Goal: Task Accomplishment & Management: Manage account settings

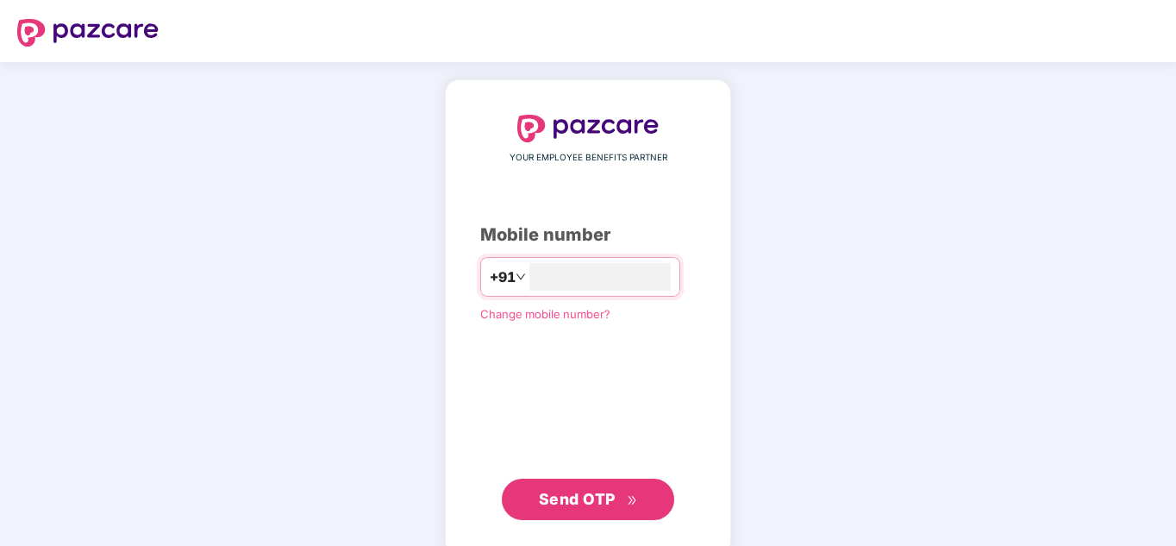
type input "**********"
click at [600, 506] on span "Send OTP" at bounding box center [588, 499] width 99 height 24
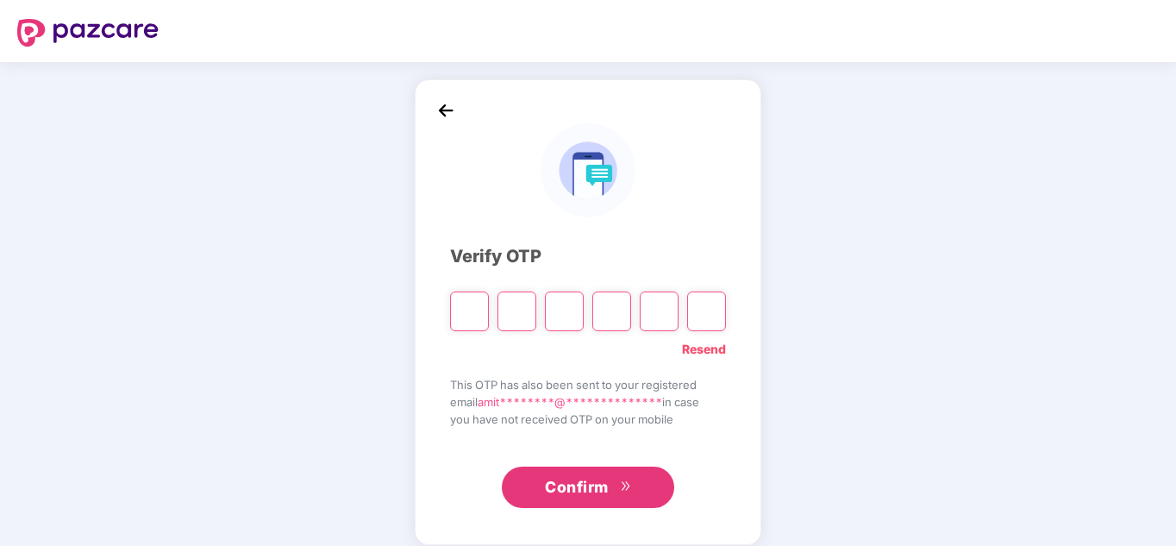
type input "*"
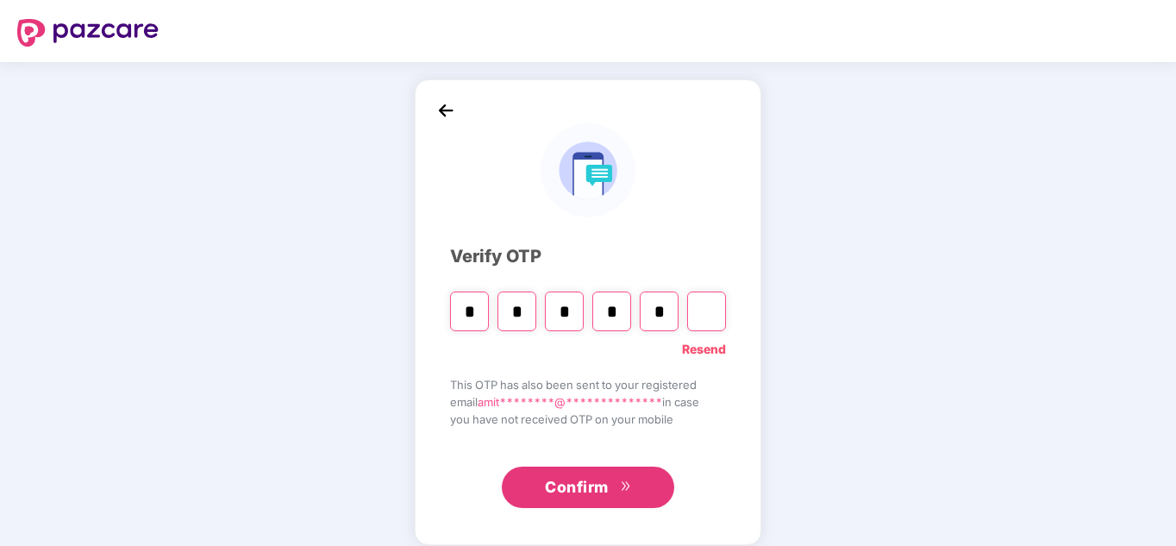
type input "*"
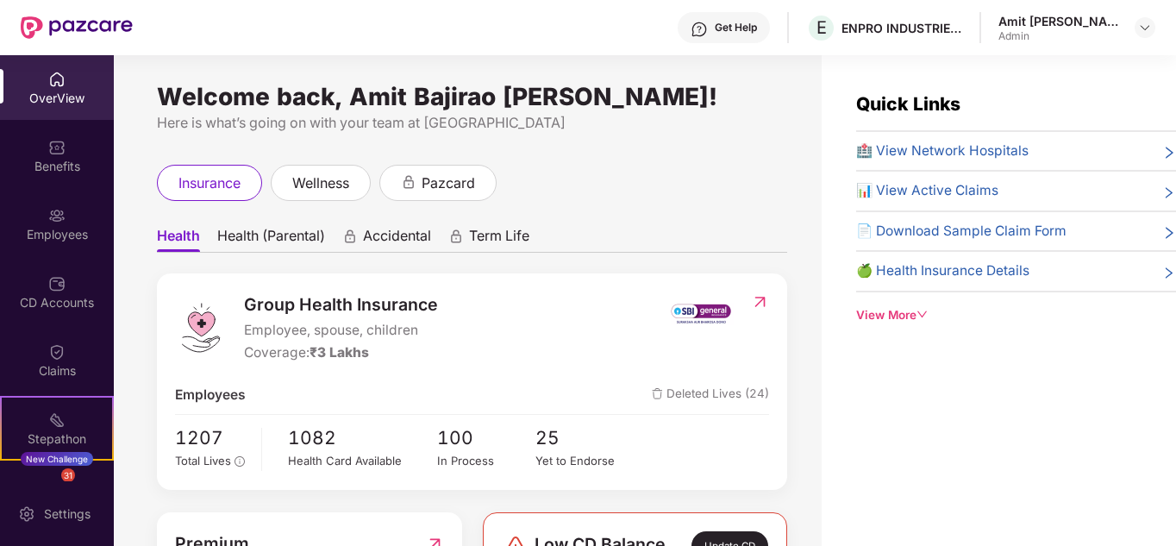
click at [291, 236] on span "Health (Parental)" at bounding box center [271, 239] width 108 height 25
click at [949, 455] on div "Quick Links 🏥 View Network Hospitals 📊 View Active Claims 📄 Download Sample Cla…" at bounding box center [999, 328] width 354 height 546
click at [60, 96] on div "OverView" at bounding box center [57, 98] width 114 height 17
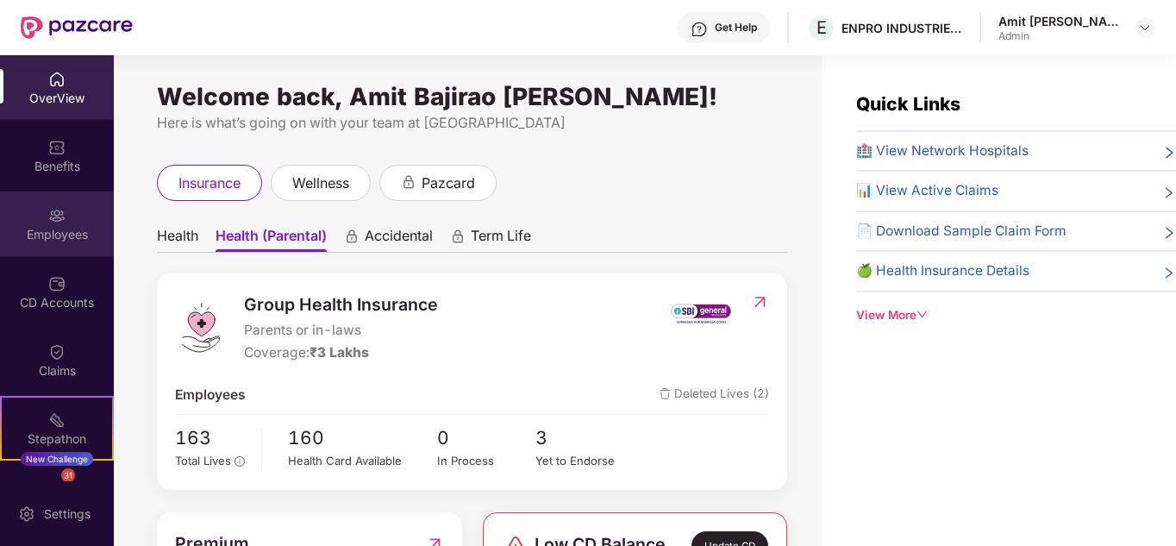
click at [72, 200] on div "Employees" at bounding box center [57, 223] width 114 height 65
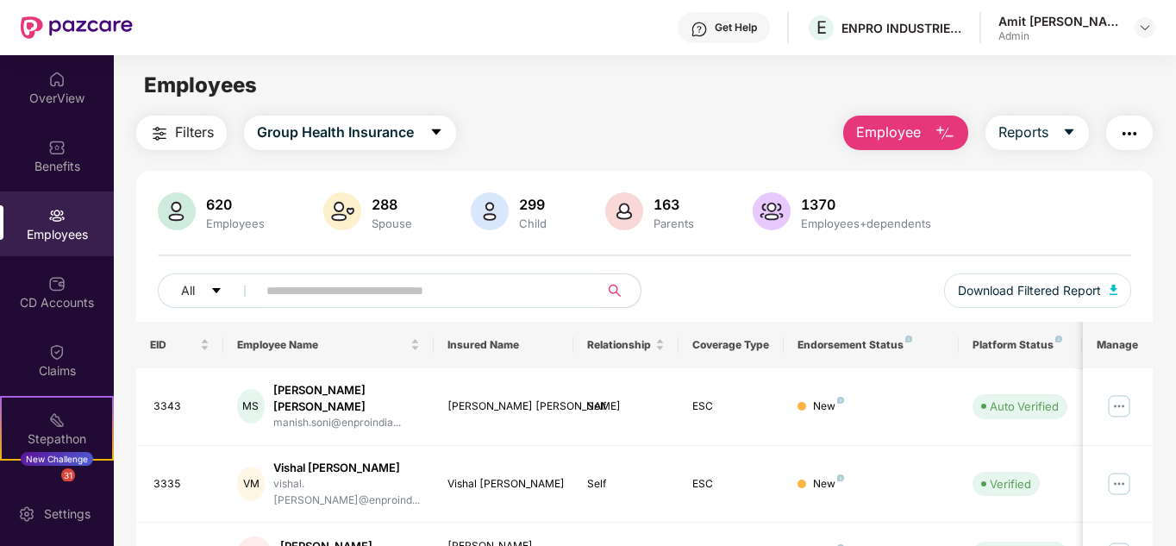
click at [326, 295] on input "text" at bounding box center [422, 291] width 310 height 26
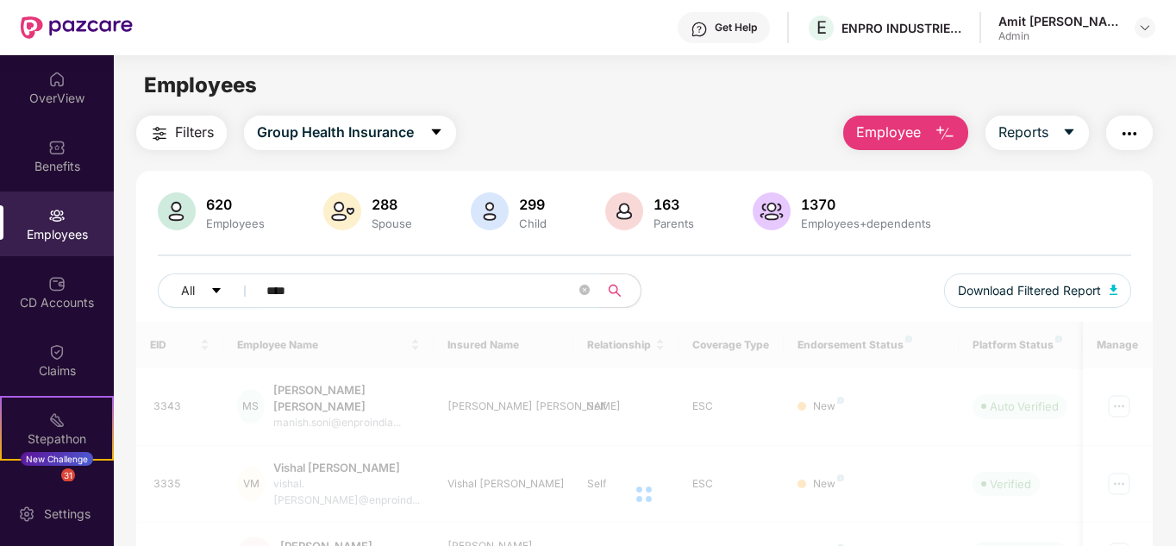
type input "****"
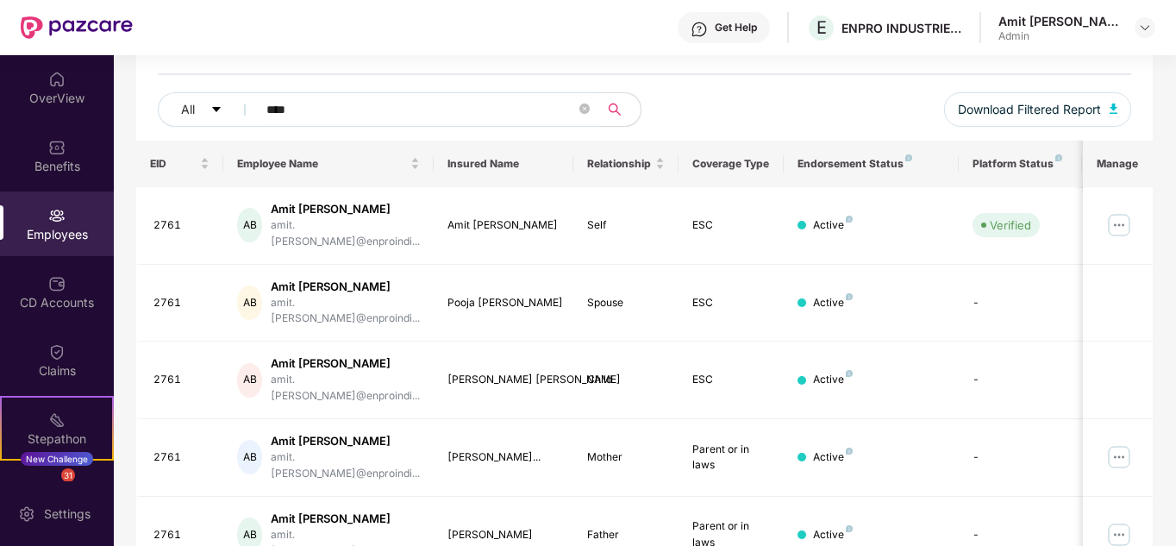
scroll to position [189, 0]
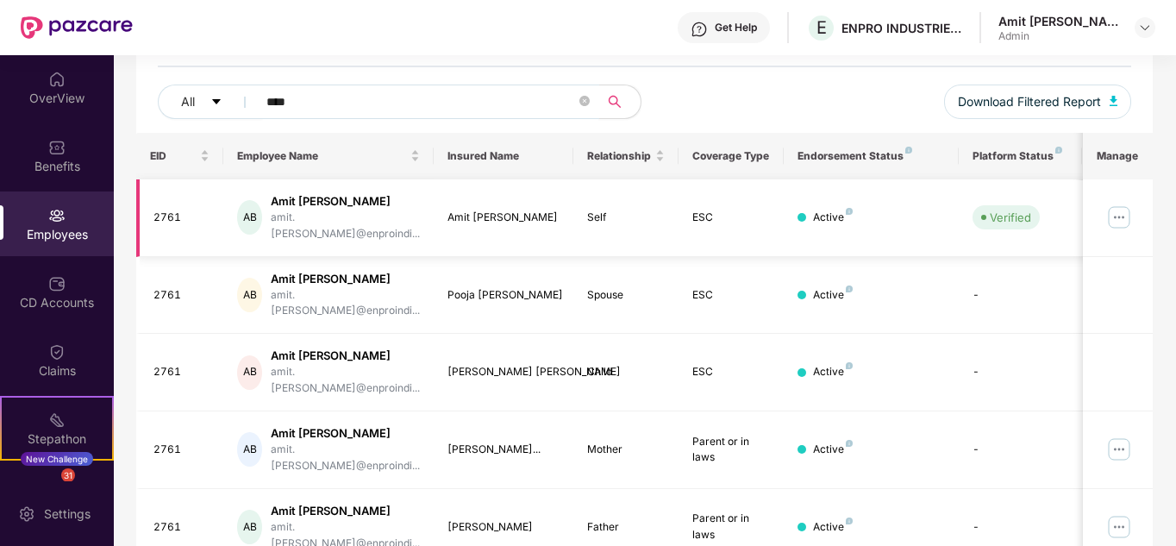
click at [1123, 204] on img at bounding box center [1120, 218] width 28 height 28
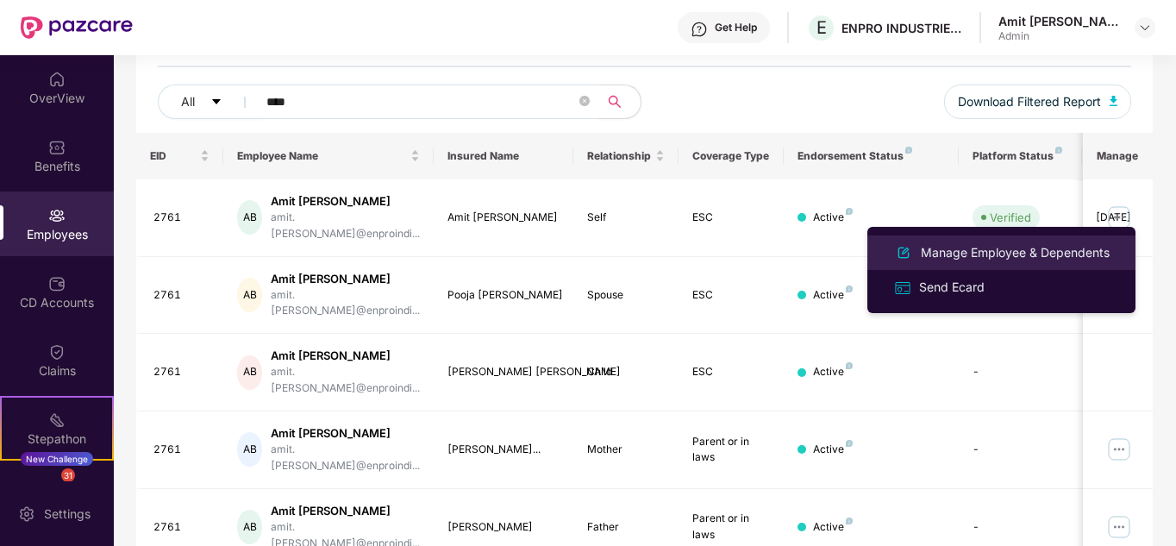
click at [1009, 252] on div "Manage Employee & Dependents" at bounding box center [1016, 252] width 196 height 19
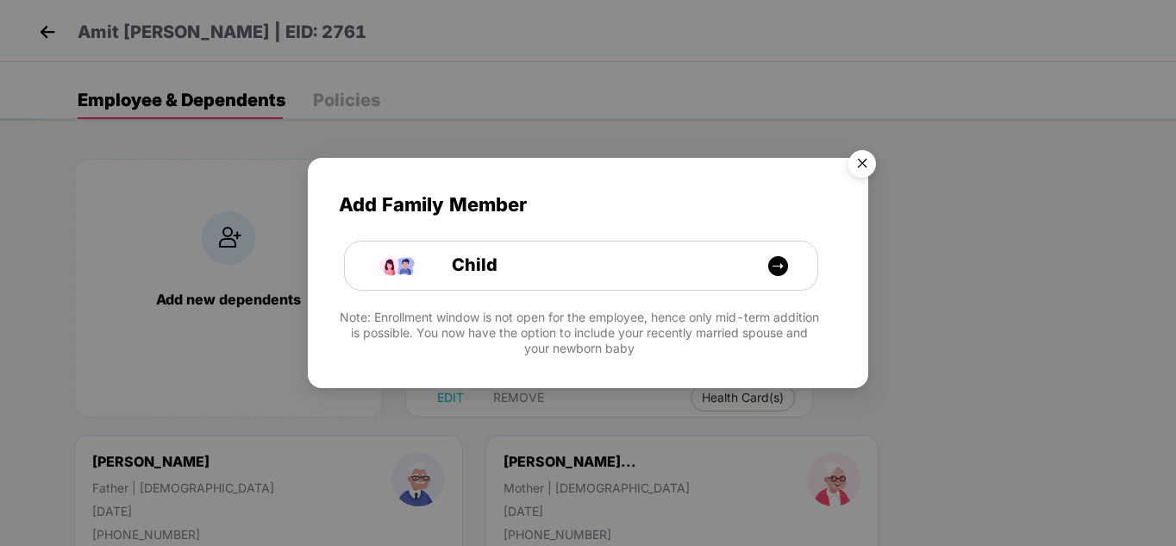
click at [866, 158] on img "Close" at bounding box center [862, 166] width 48 height 48
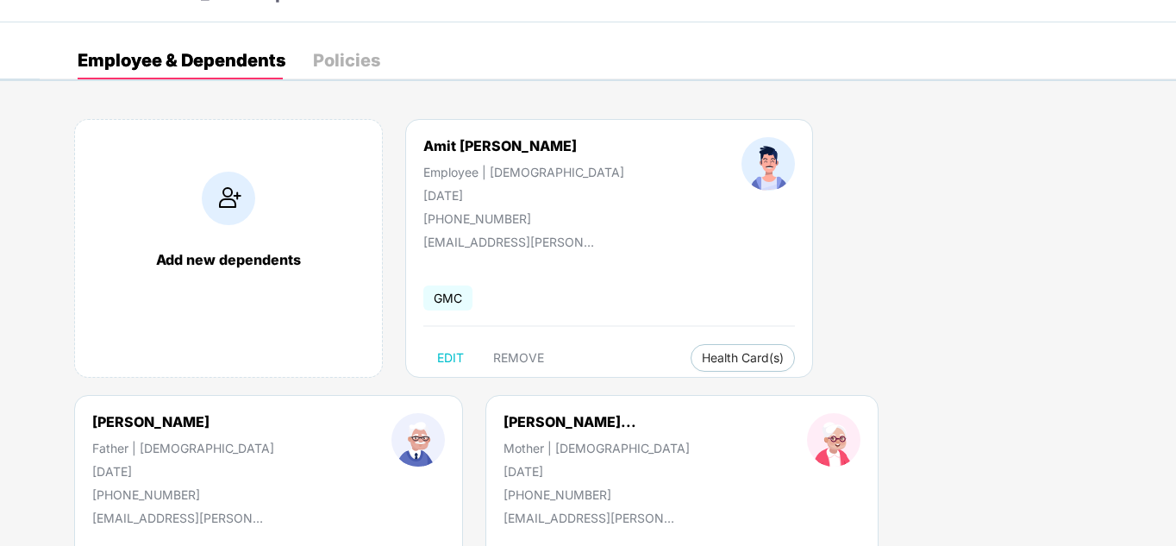
scroll to position [36, 0]
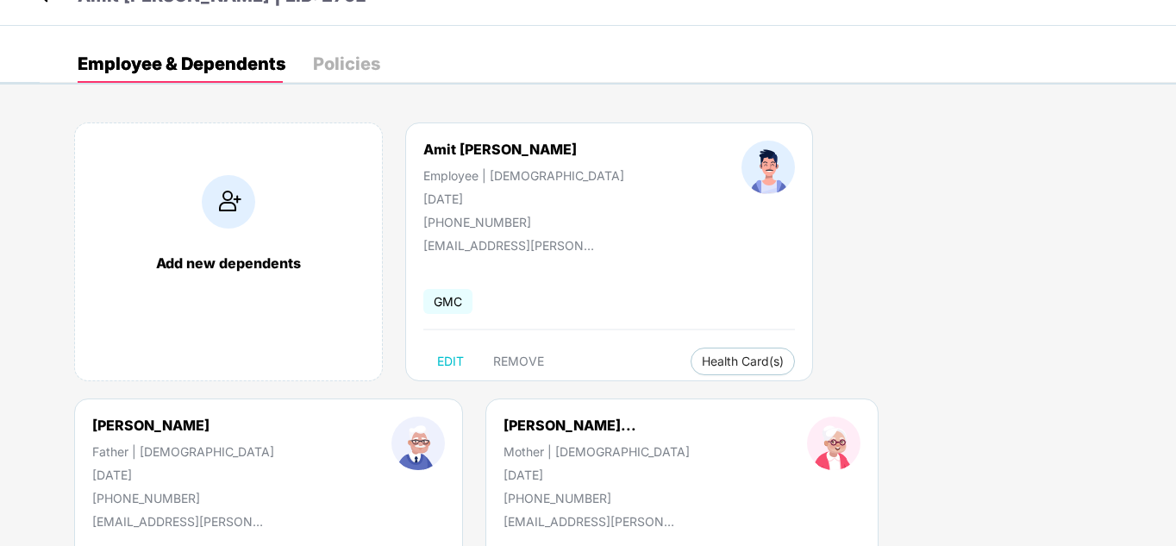
click at [364, 56] on div "Policies" at bounding box center [346, 63] width 67 height 17
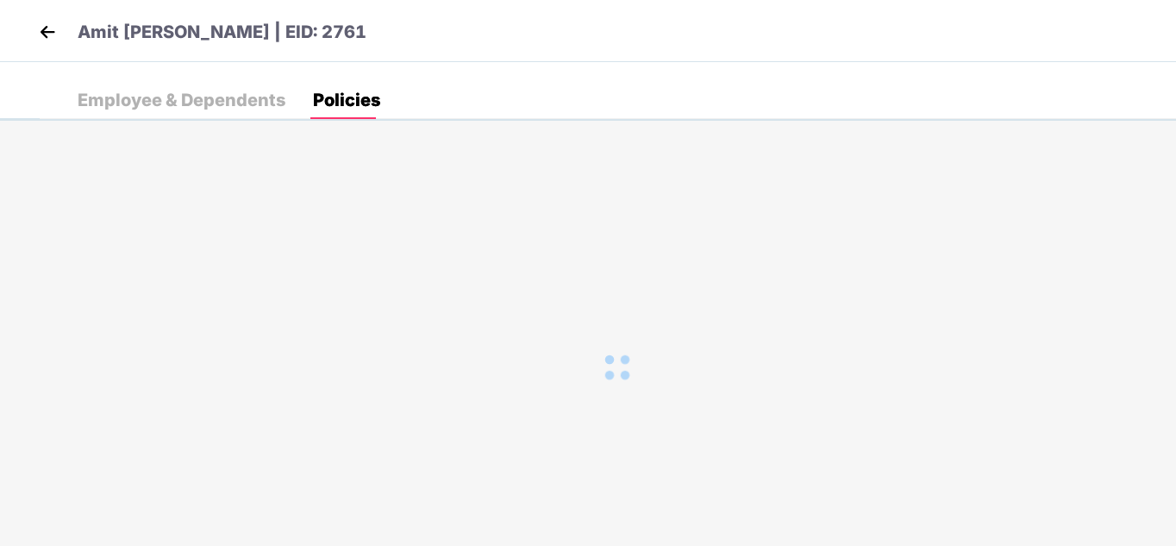
scroll to position [0, 0]
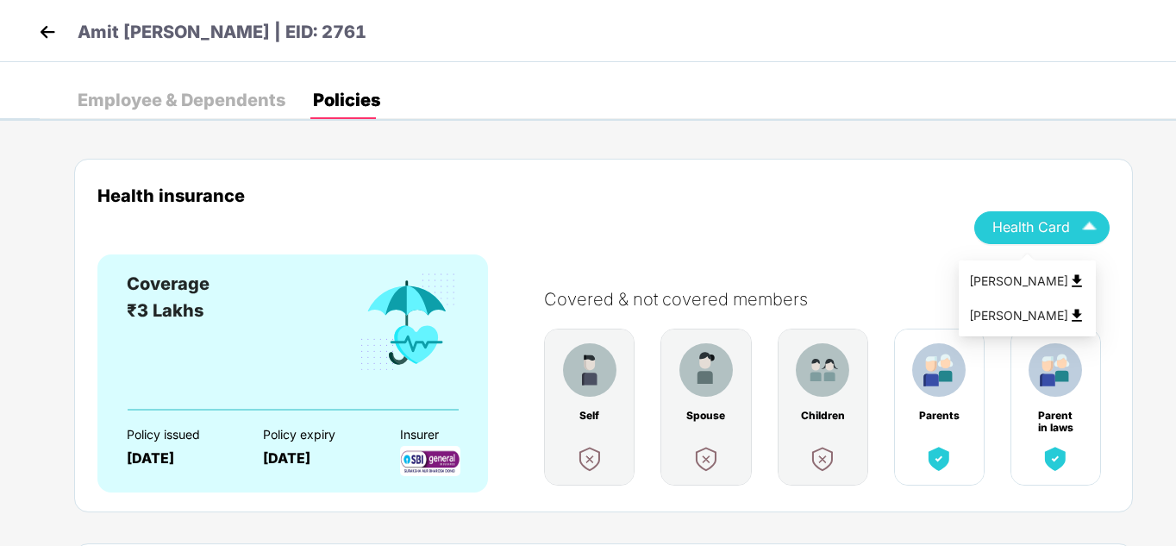
click at [1101, 232] on img "button" at bounding box center [1090, 227] width 30 height 30
click at [866, 212] on div "Health insurance Health Card" at bounding box center [603, 219] width 1013 height 69
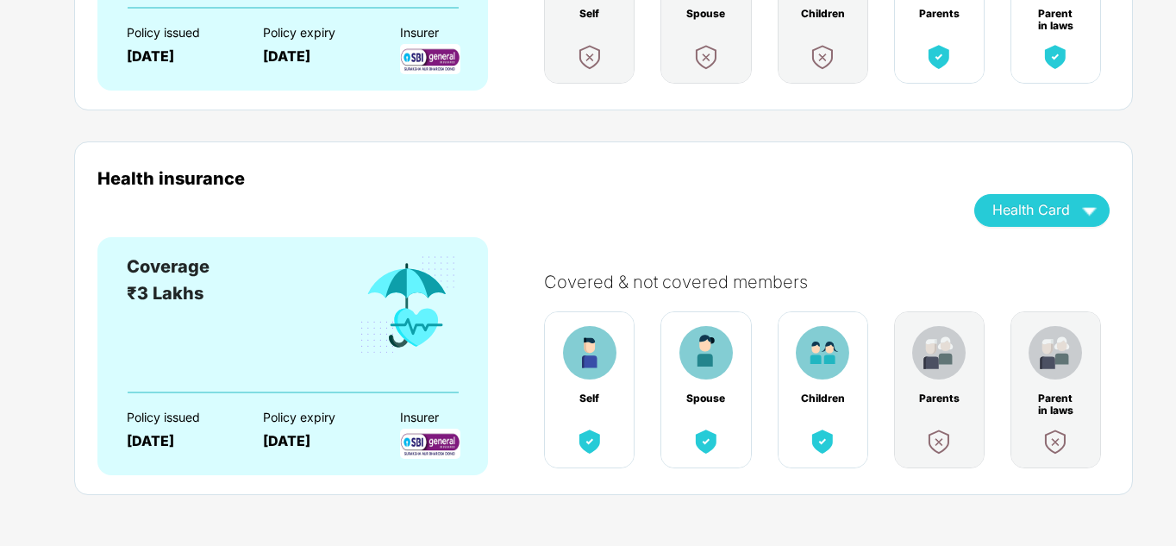
scroll to position [408, 0]
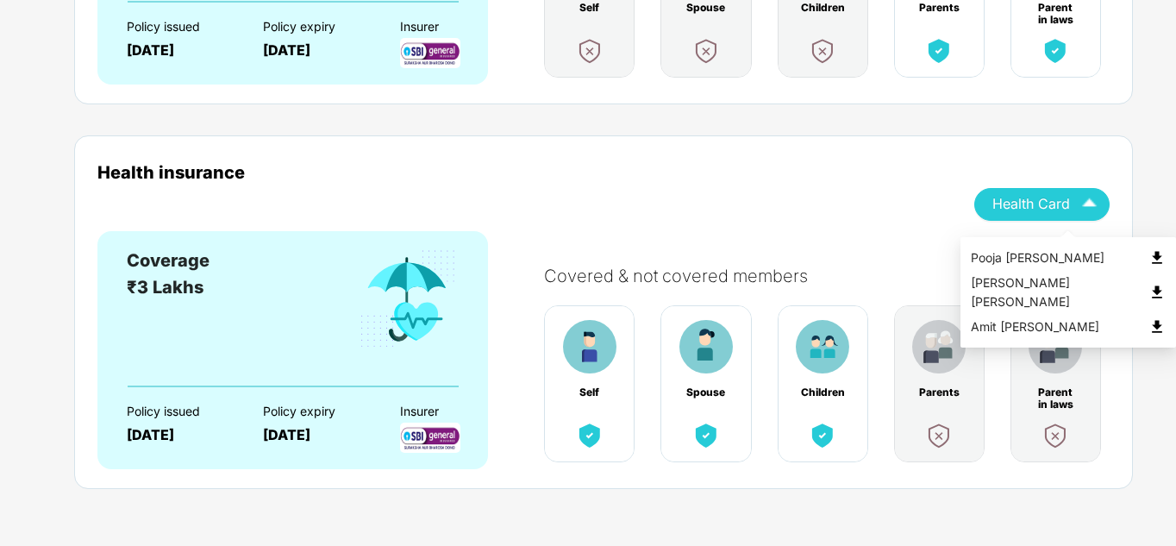
click at [1091, 209] on img "button" at bounding box center [1090, 204] width 30 height 30
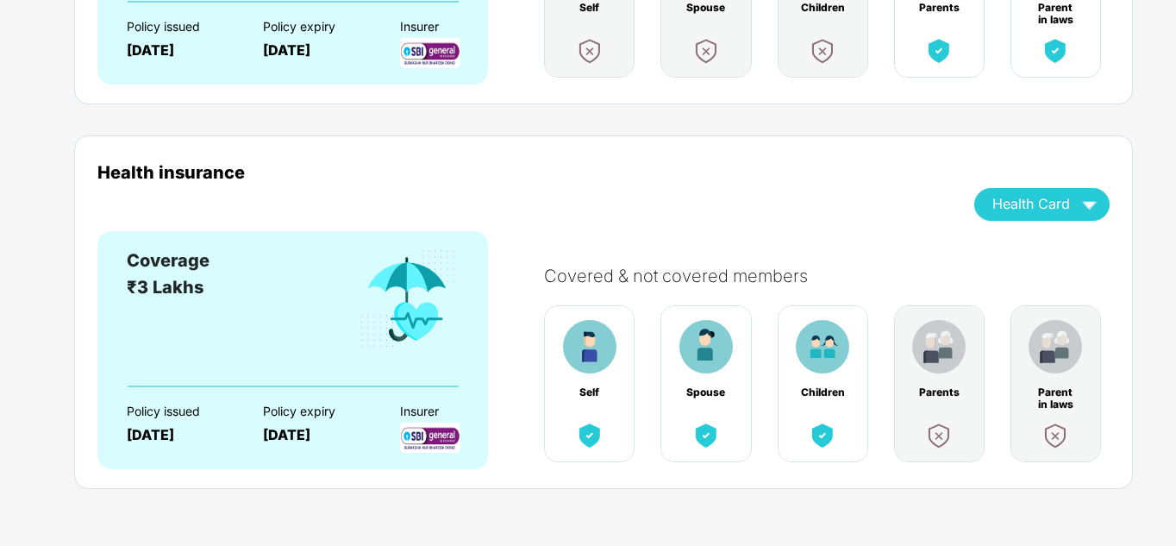
click at [818, 221] on div "Health insurance Health Card" at bounding box center [603, 196] width 1013 height 69
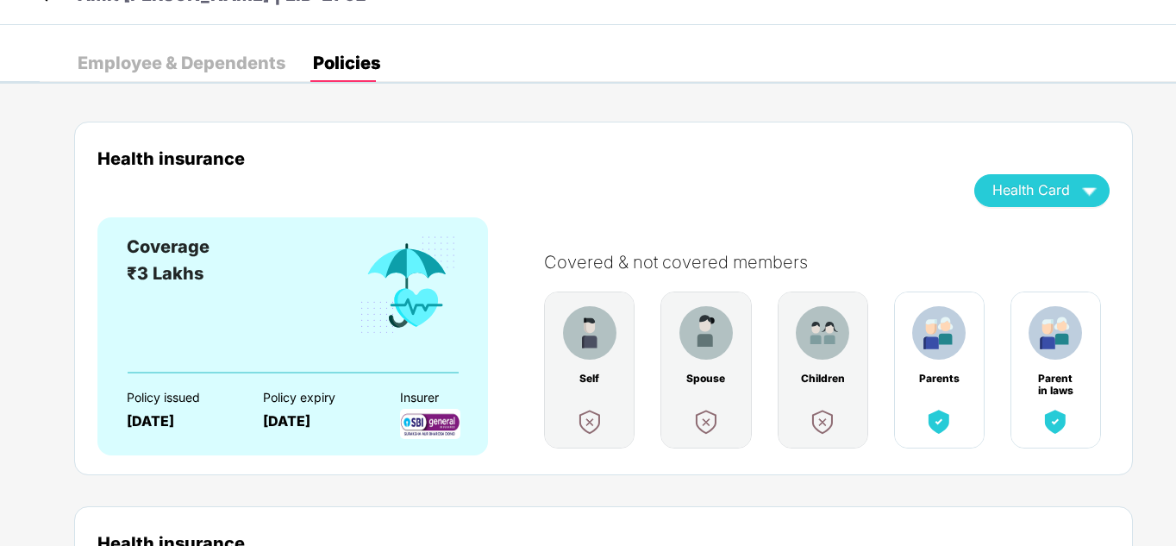
scroll to position [0, 0]
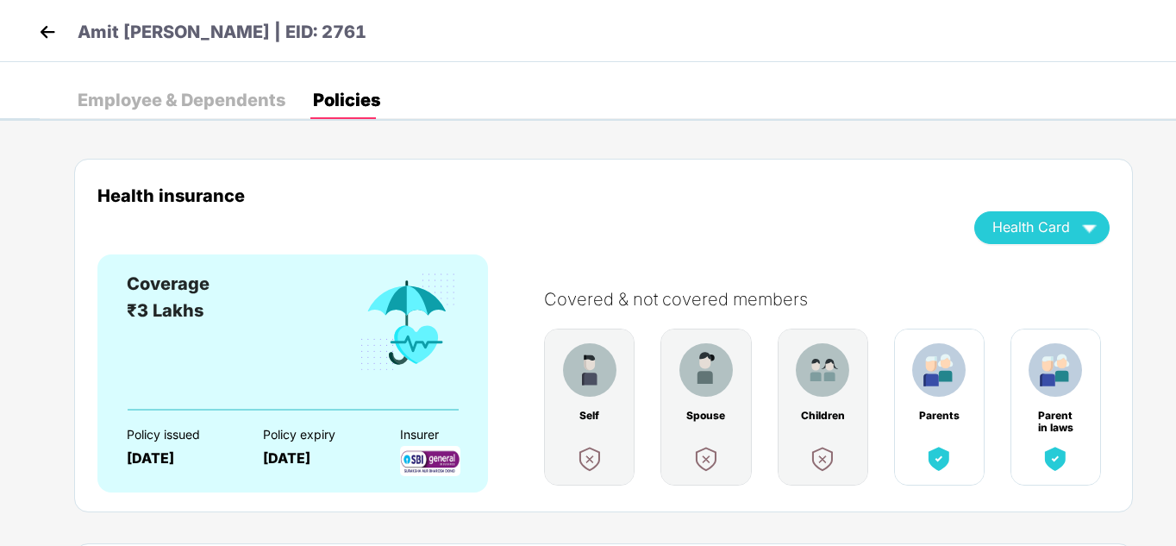
click at [43, 32] on img at bounding box center [47, 32] width 26 height 26
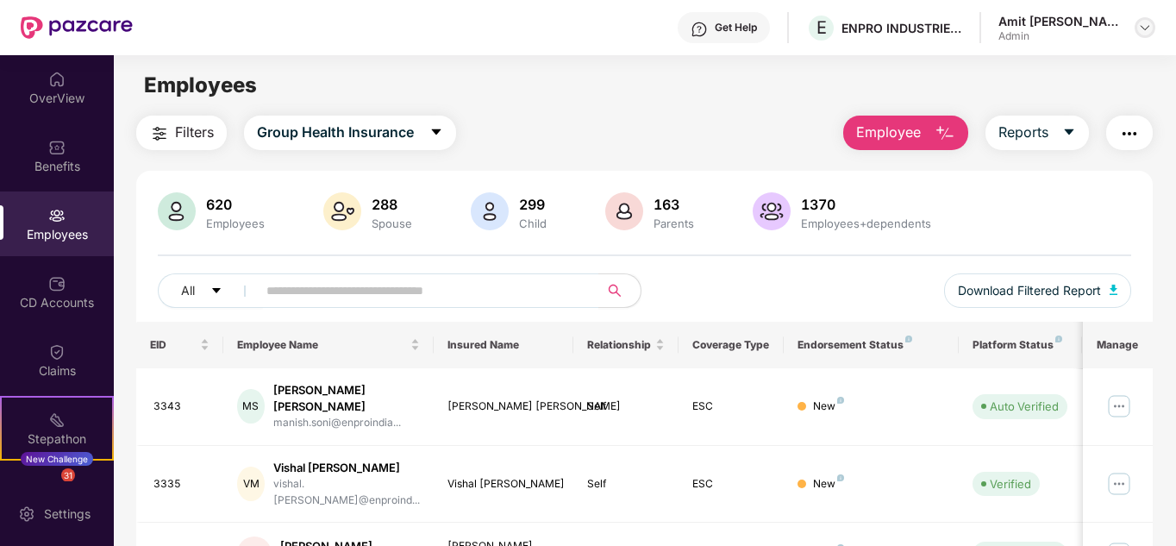
click at [1145, 36] on div at bounding box center [1145, 27] width 21 height 21
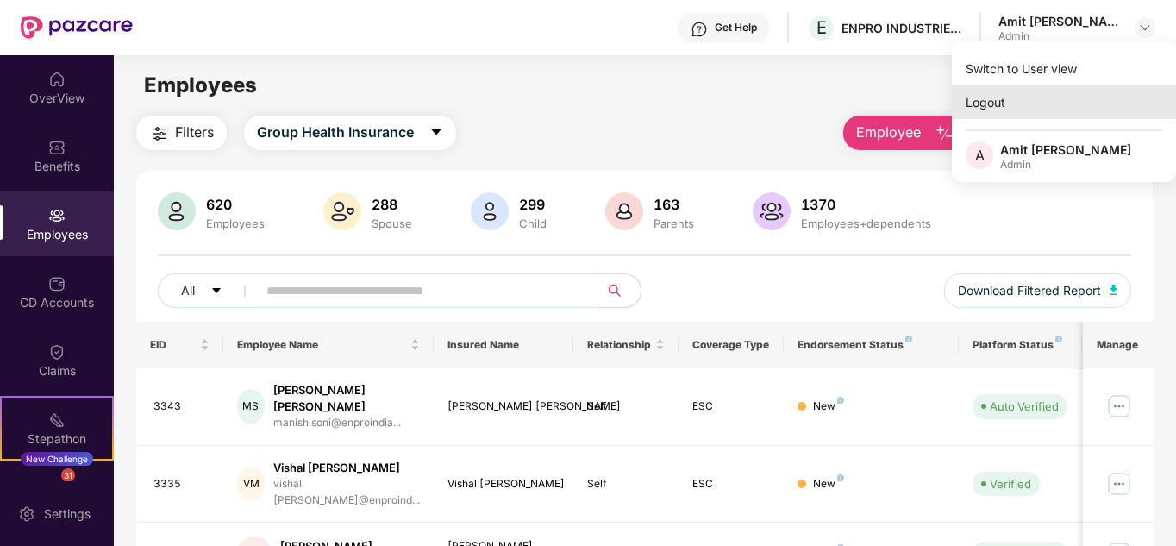
click at [1013, 109] on div "Logout" at bounding box center [1064, 102] width 224 height 34
